Goal: Task Accomplishment & Management: Complete application form

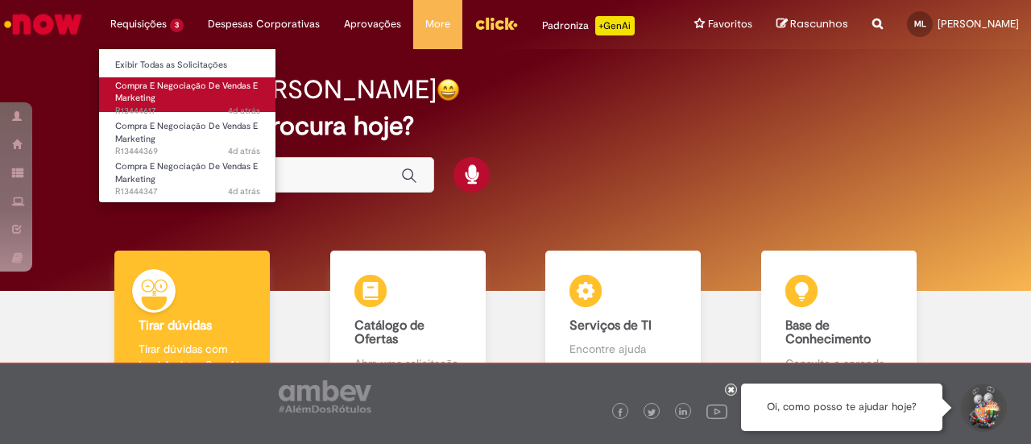
click at [153, 93] on span "Compra E Negociação De Vendas E Marketing" at bounding box center [186, 92] width 143 height 25
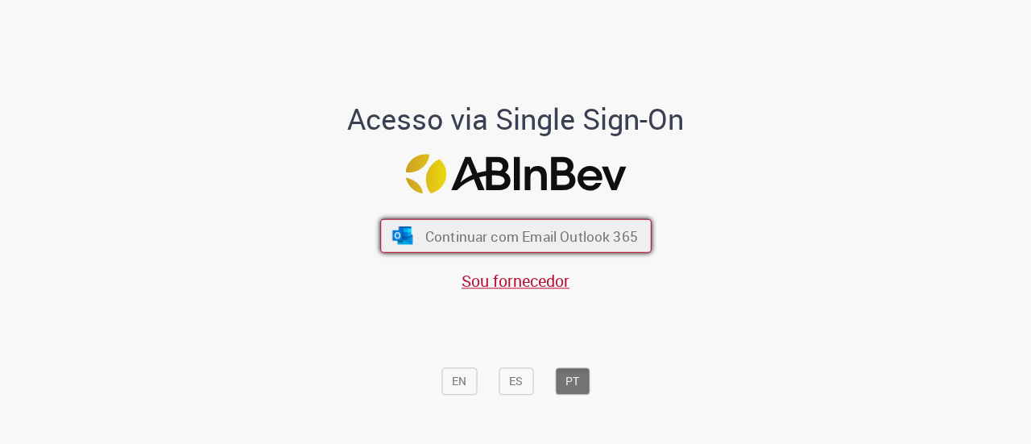
click at [432, 230] on span "Continuar com Email Outlook 365" at bounding box center [530, 235] width 213 height 19
click at [417, 231] on button "Continuar com Email Outlook 365" at bounding box center [515, 236] width 271 height 34
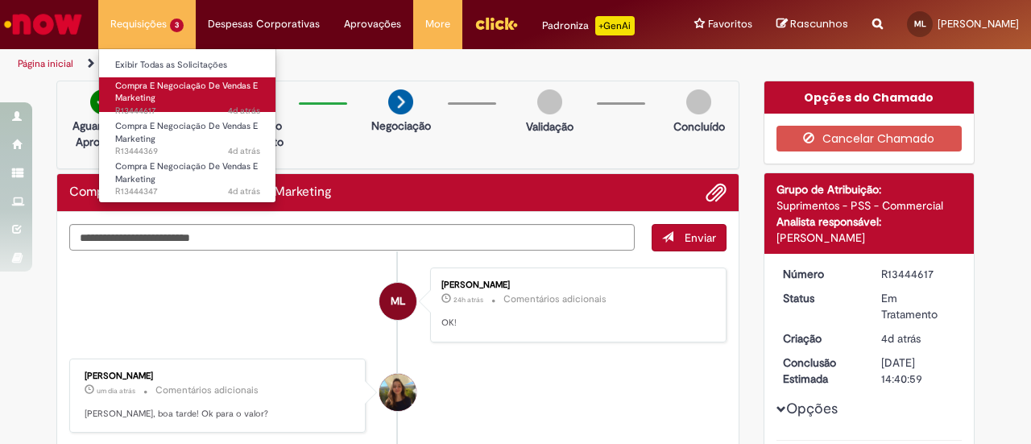
scroll to position [403, 0]
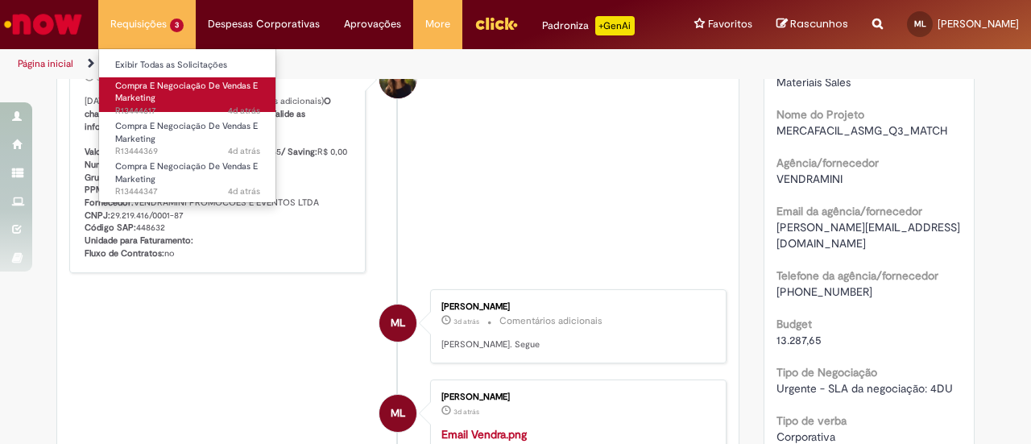
click at [148, 87] on span "Compra E Negociação De Vendas E Marketing" at bounding box center [186, 92] width 143 height 25
